Goal: Download file/media

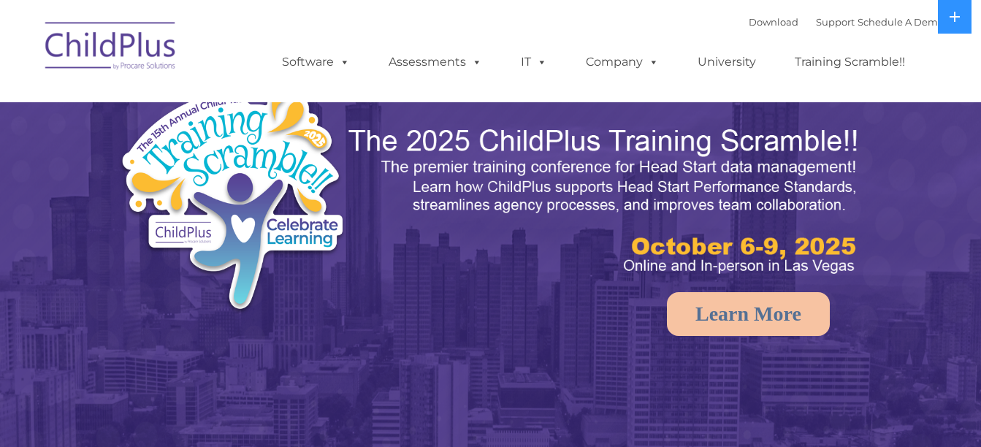
select select "MEDIUM"
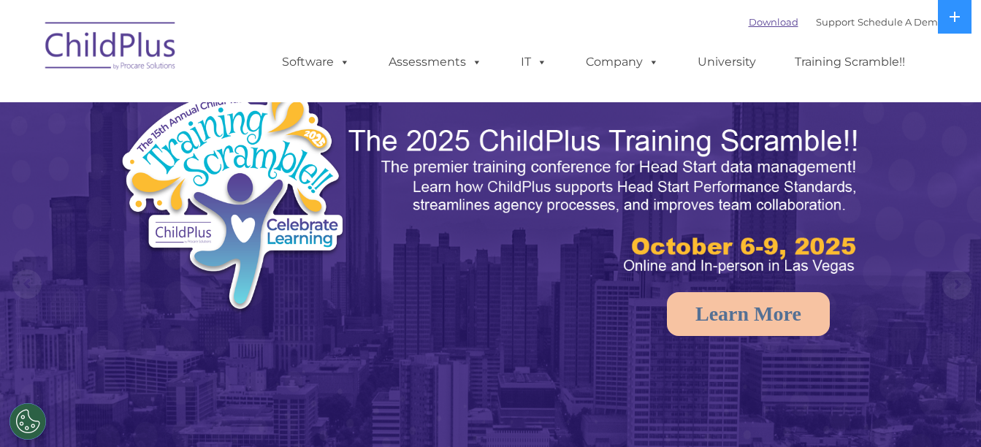
drag, startPoint x: 0, startPoint y: 0, endPoint x: 765, endPoint y: 20, distance: 765.4
click at [765, 20] on link "Download" at bounding box center [774, 22] width 50 height 12
click at [750, 20] on link "Download" at bounding box center [774, 22] width 50 height 12
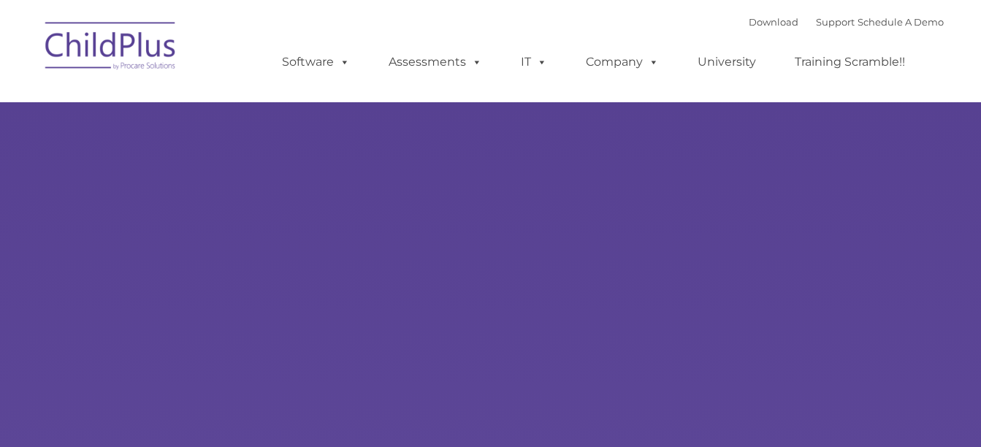
type input ""
select select "MEDIUM"
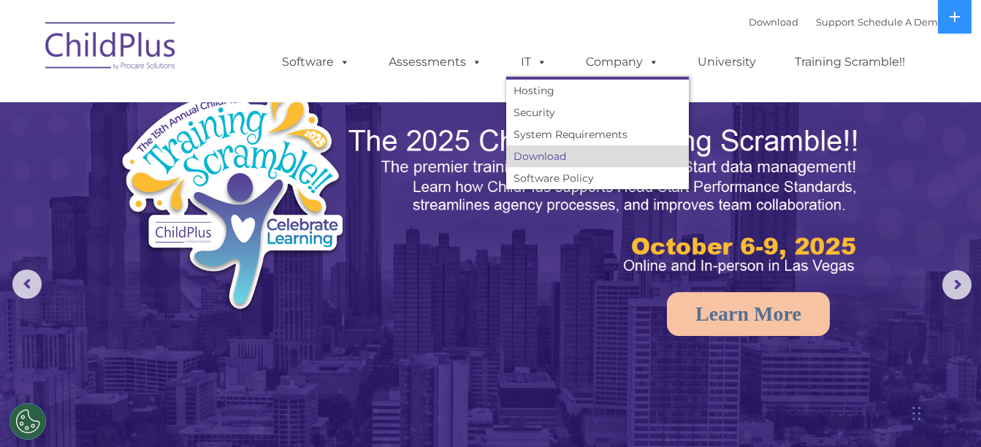
click at [542, 152] on link "Download" at bounding box center [597, 156] width 183 height 22
